Goal: Find specific page/section: Find specific page/section

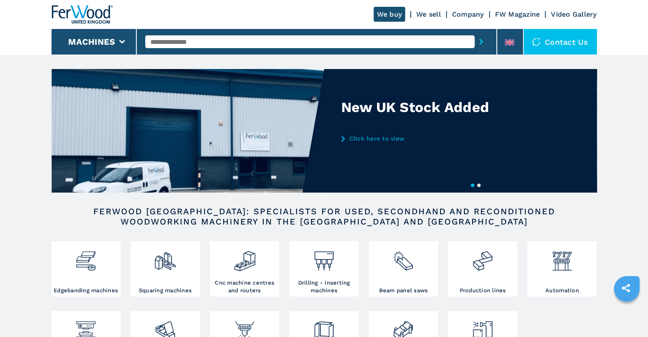
click at [365, 139] on link "Click here to view" at bounding box center [424, 138] width 167 height 7
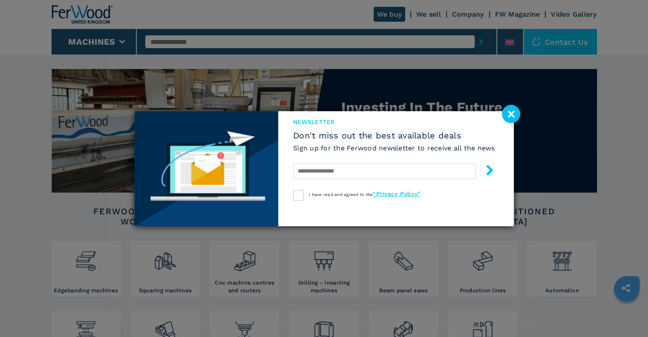
click at [507, 115] on image at bounding box center [511, 114] width 18 height 18
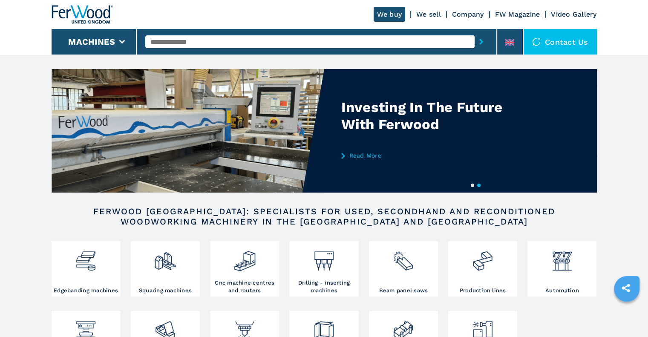
click at [434, 13] on link "We sell" at bounding box center [428, 14] width 25 height 8
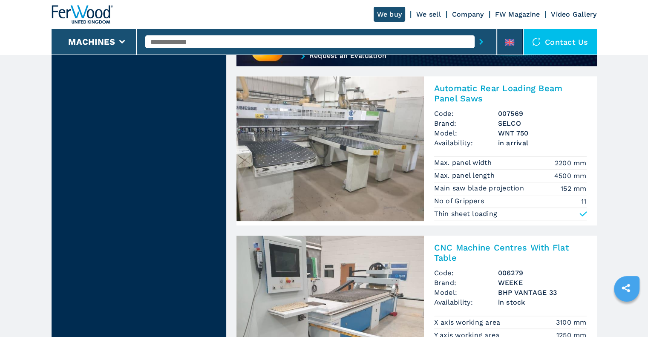
scroll to position [746, 0]
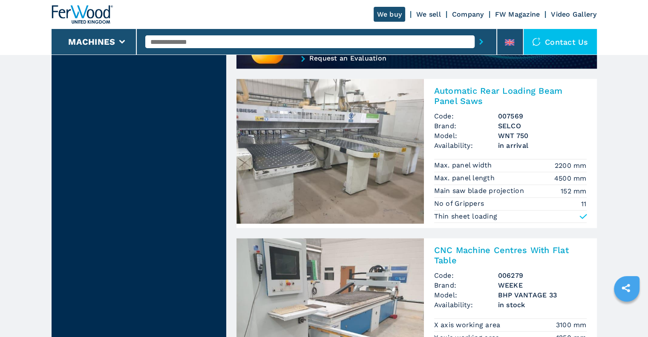
click at [353, 152] on img at bounding box center [329, 151] width 187 height 145
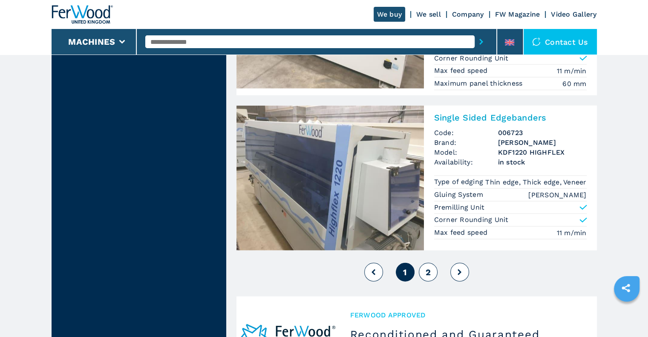
scroll to position [1968, 0]
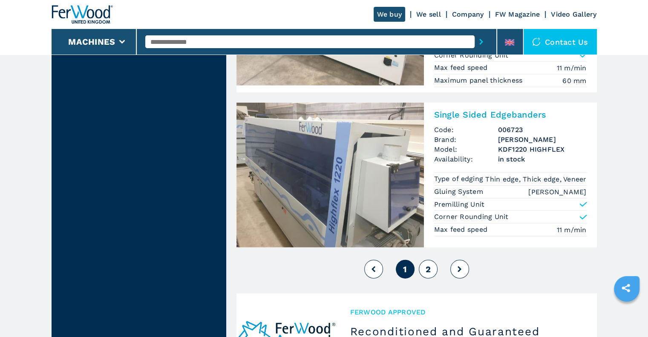
click at [431, 279] on button "2" at bounding box center [428, 269] width 19 height 19
